Goal: Transaction & Acquisition: Purchase product/service

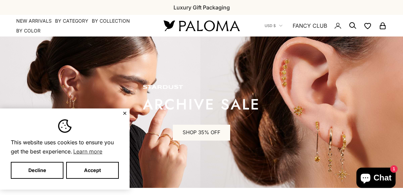
click at [95, 169] on button "Accept" at bounding box center [92, 170] width 53 height 17
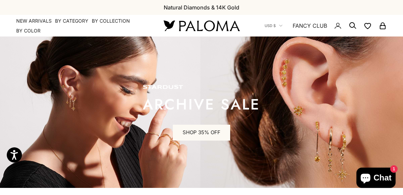
click at [208, 136] on link "SHOP 35% OFF" at bounding box center [201, 133] width 57 height 16
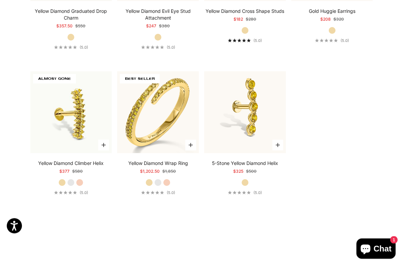
scroll to position [1650, 0]
click at [172, 101] on img at bounding box center [158, 112] width 90 height 90
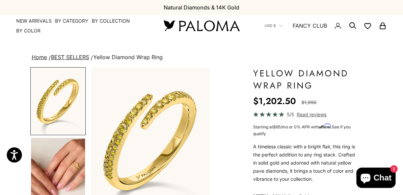
click at [74, 169] on img "Go to item 4" at bounding box center [58, 171] width 54 height 67
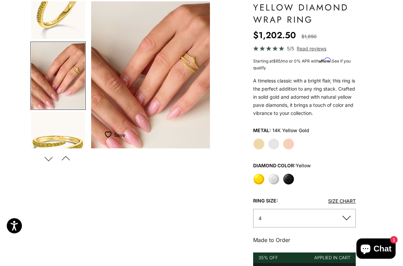
scroll to position [72, 0]
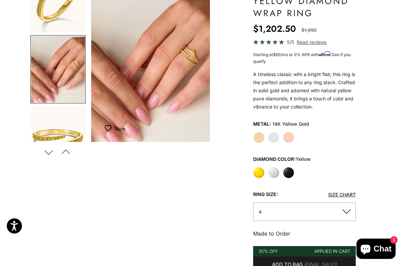
click at [256, 134] on label "Yellow Gold" at bounding box center [258, 137] width 11 height 11
click at [273, 172] on label "White" at bounding box center [273, 172] width 11 height 11
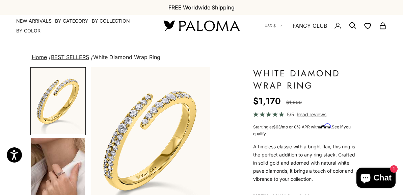
click at [55, 172] on img "Go to item 5" at bounding box center [58, 171] width 54 height 67
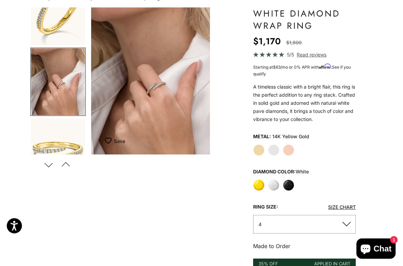
scroll to position [85, 0]
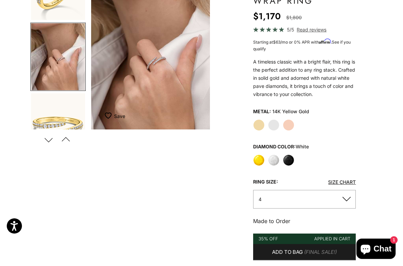
click at [289, 160] on label "Black" at bounding box center [288, 159] width 11 height 11
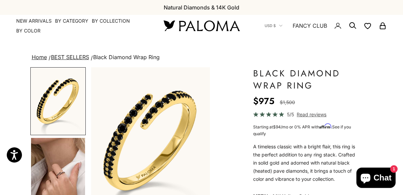
click at [63, 172] on img "Go to item 4" at bounding box center [58, 171] width 54 height 67
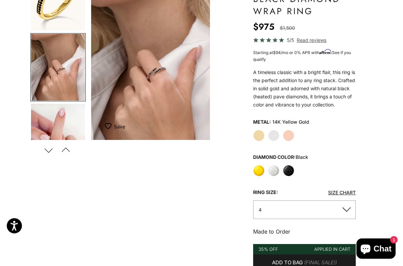
scroll to position [82, 0]
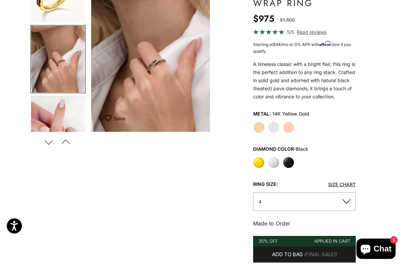
click at [256, 161] on label "Yellow" at bounding box center [258, 162] width 11 height 11
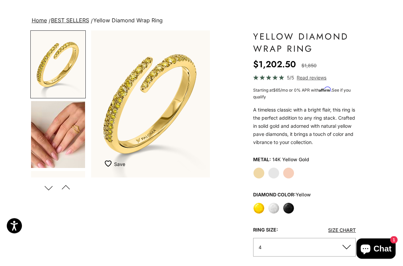
scroll to position [41, 0]
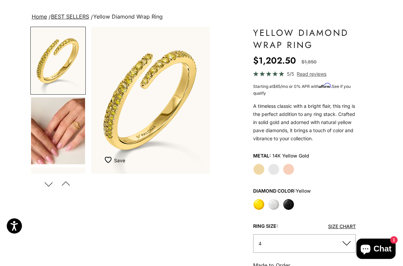
click at [74, 129] on img "Go to item 4" at bounding box center [58, 130] width 54 height 67
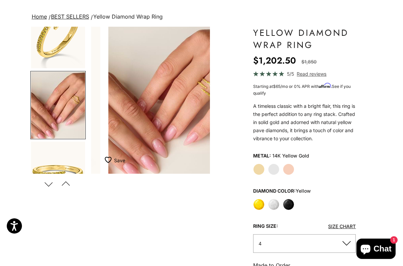
scroll to position [30, 0]
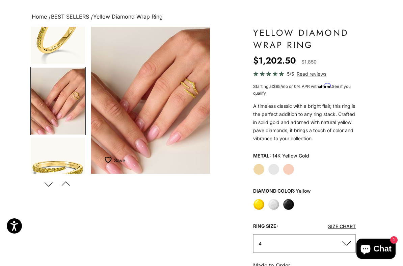
click at [275, 195] on label "White" at bounding box center [273, 204] width 11 height 11
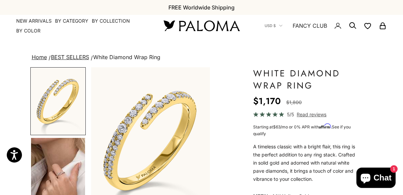
click at [57, 172] on img "Go to item 5" at bounding box center [58, 171] width 54 height 67
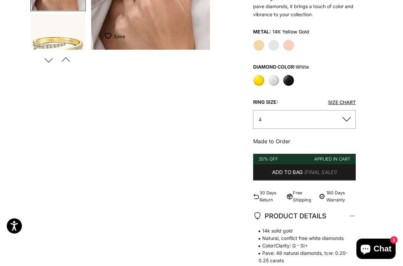
scroll to position [170, 0]
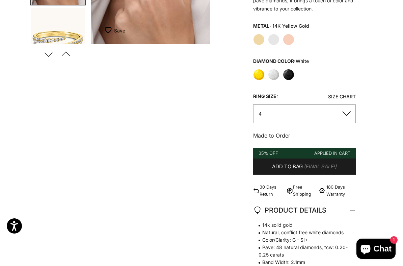
click at [302, 117] on button "4" at bounding box center [304, 113] width 103 height 19
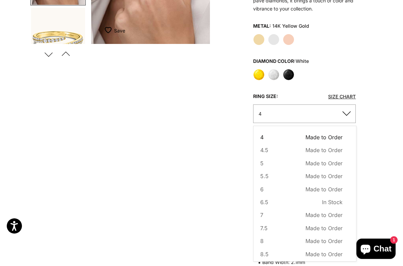
click at [260, 195] on span "7" at bounding box center [261, 214] width 3 height 9
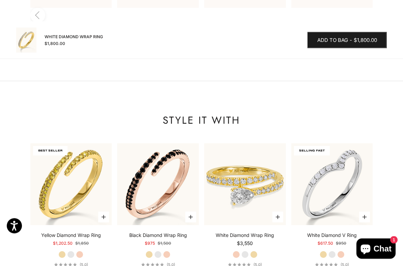
scroll to position [730, 0]
click at [309, 139] on img at bounding box center [332, 184] width 90 height 90
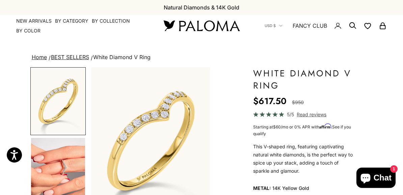
click at [61, 168] on img "Go to item 4" at bounding box center [58, 171] width 54 height 67
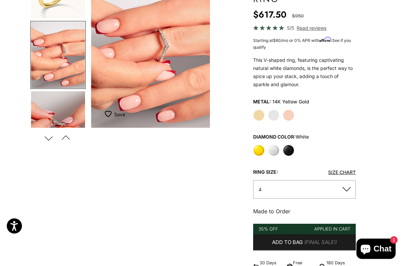
scroll to position [100, 0]
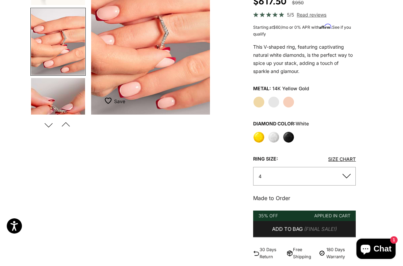
click at [255, 103] on label "Yellow Gold" at bounding box center [258, 101] width 11 height 11
click at [272, 139] on label "White" at bounding box center [273, 136] width 11 height 11
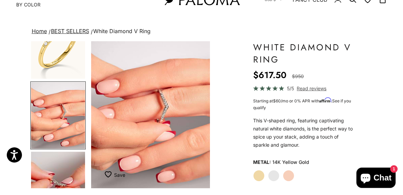
scroll to position [0, 0]
